Goal: Navigation & Orientation: Find specific page/section

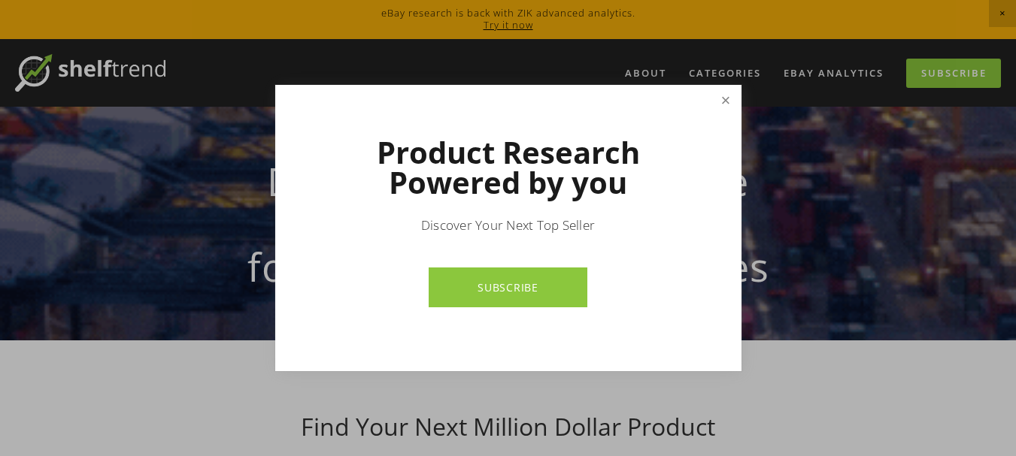
click at [734, 98] on link "Close" at bounding box center [725, 100] width 26 height 26
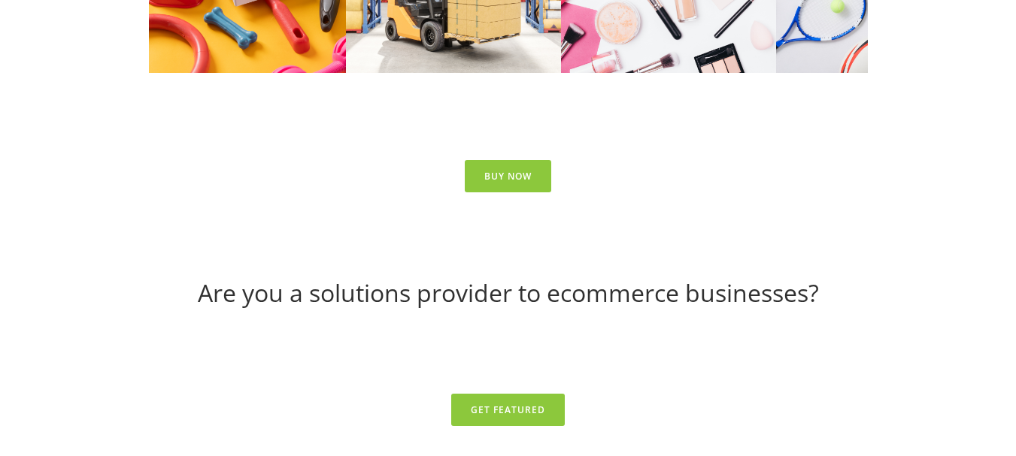
scroll to position [6066, 0]
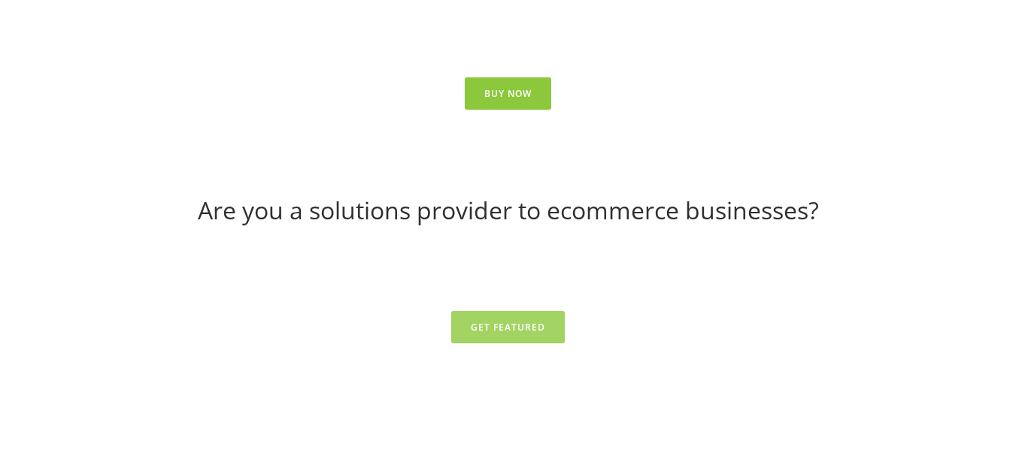
click at [486, 311] on link "Get Featured" at bounding box center [508, 327] width 114 height 32
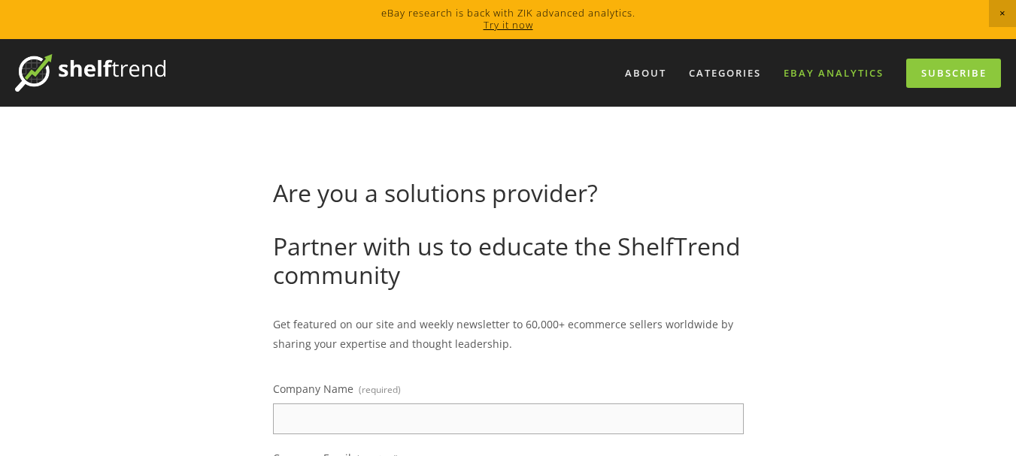
click at [826, 69] on link "eBay Analytics" at bounding box center [834, 73] width 120 height 25
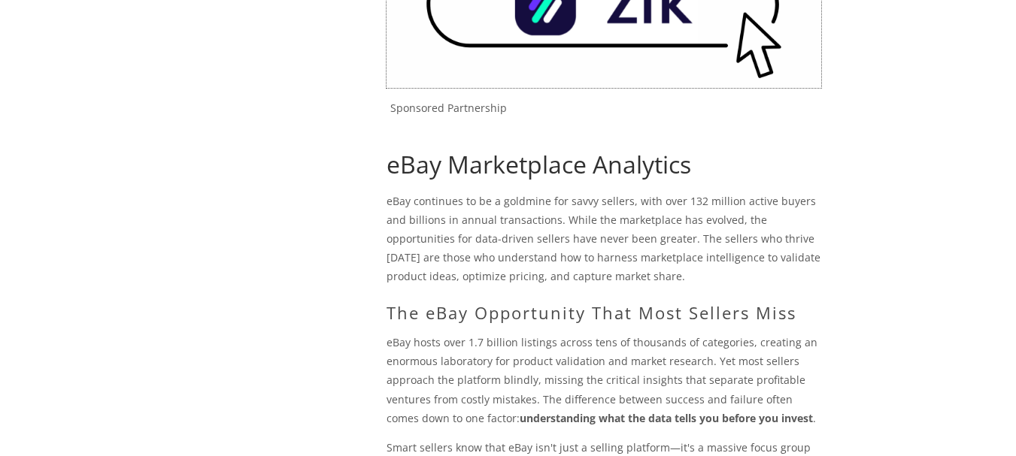
scroll to position [270, 0]
